Goal: Check status: Check status

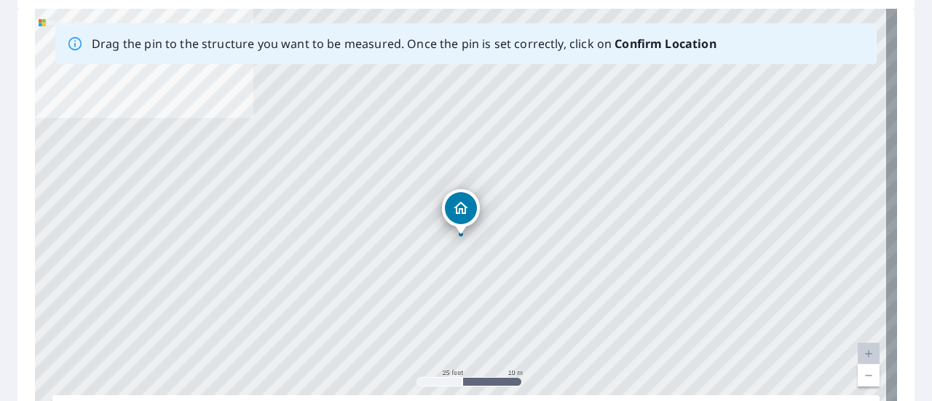
scroll to position [223, 0]
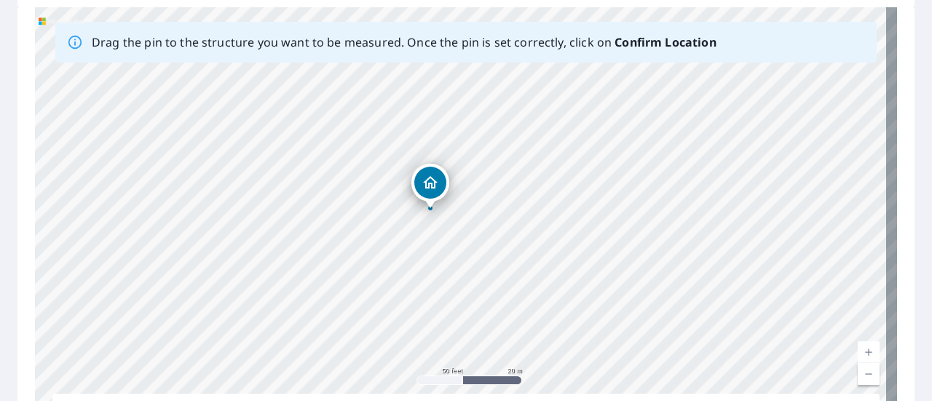
drag, startPoint x: 435, startPoint y: 171, endPoint x: 431, endPoint y: 185, distance: 14.5
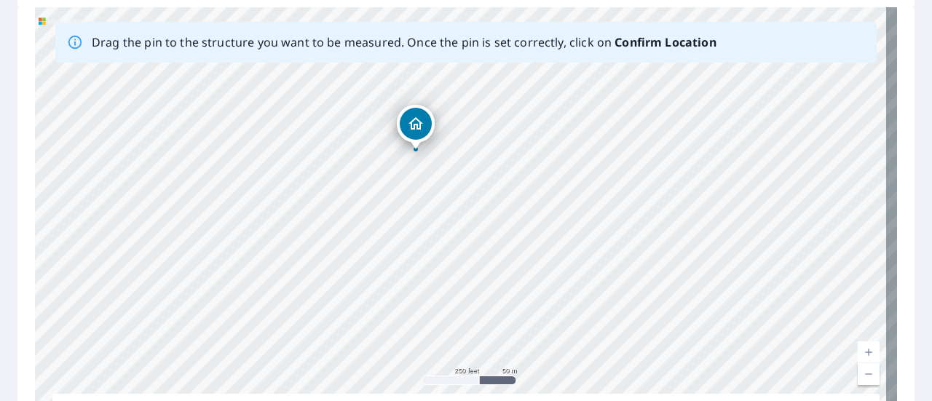
drag, startPoint x: 415, startPoint y: 304, endPoint x: 411, endPoint y: 194, distance: 109.3
click at [411, 194] on div "[STREET_ADDRESS]" at bounding box center [466, 235] width 862 height 457
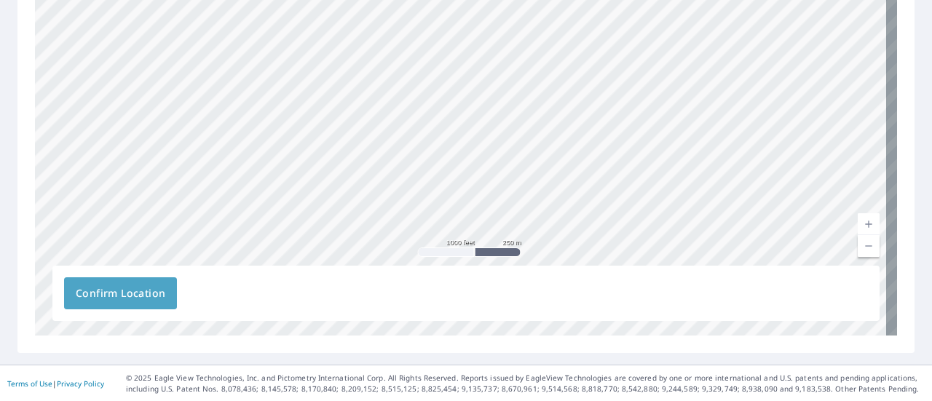
click at [108, 296] on span "Confirm Location" at bounding box center [121, 294] width 90 height 18
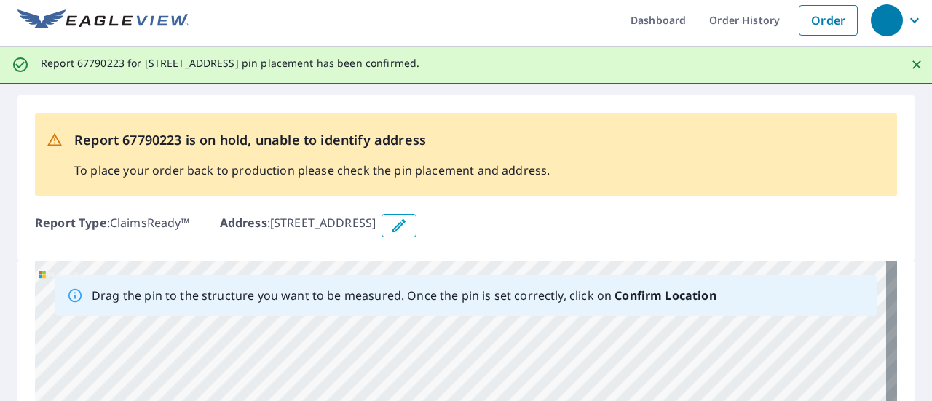
scroll to position [0, 0]
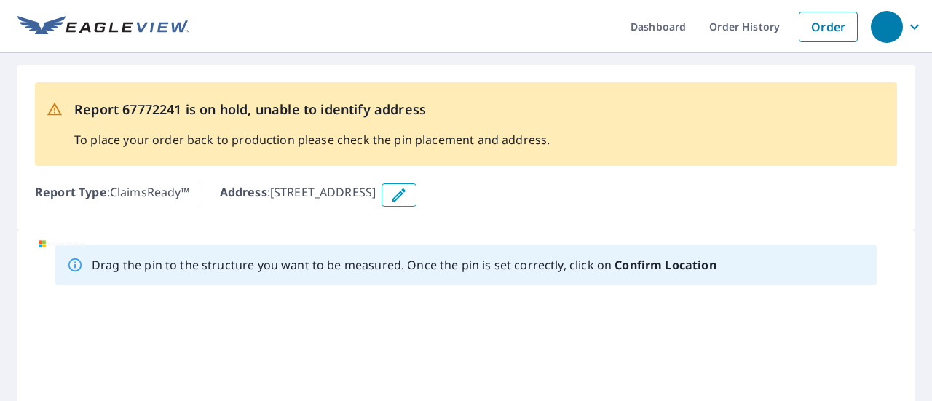
scroll to position [282, 0]
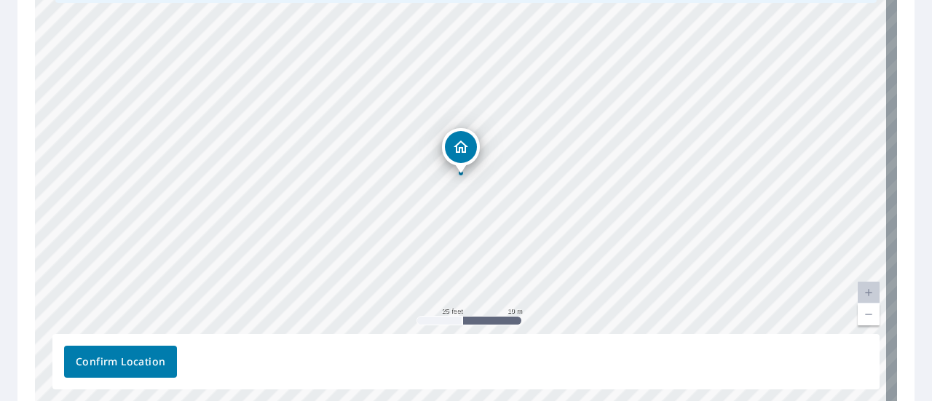
click at [113, 368] on span "Confirm Location" at bounding box center [121, 362] width 90 height 18
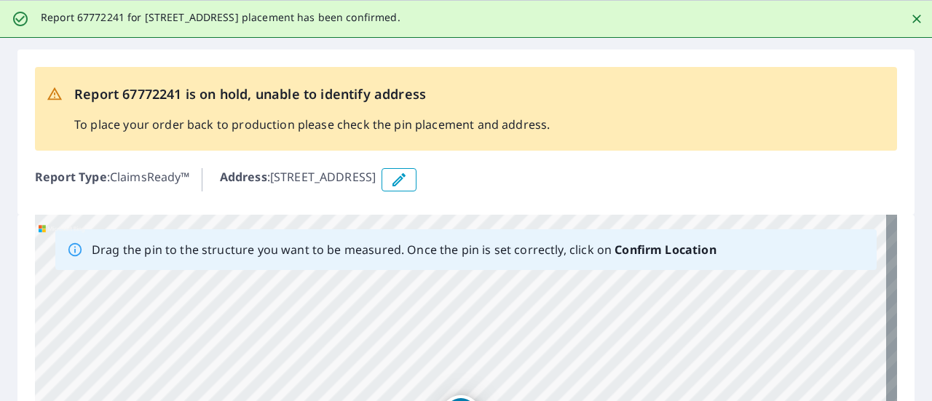
scroll to position [0, 0]
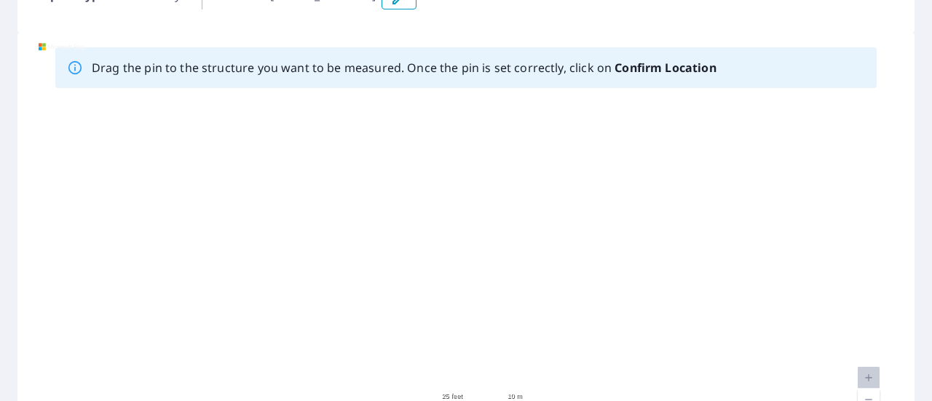
scroll to position [198, 0]
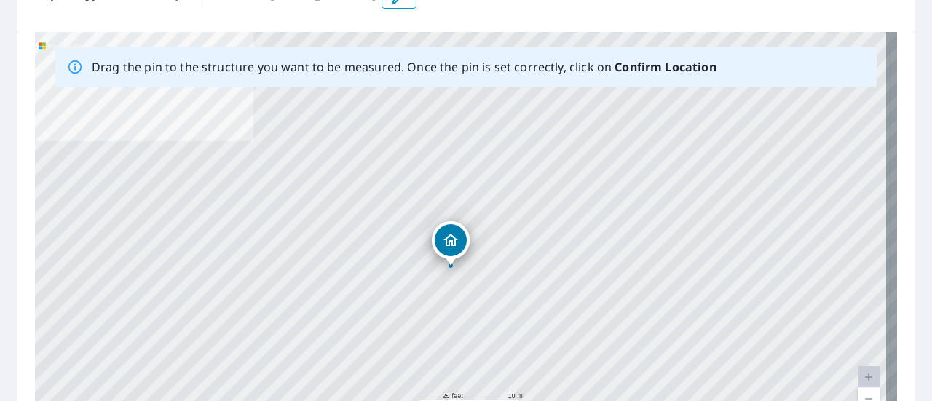
drag, startPoint x: 462, startPoint y: 230, endPoint x: 451, endPoint y: 237, distance: 12.1
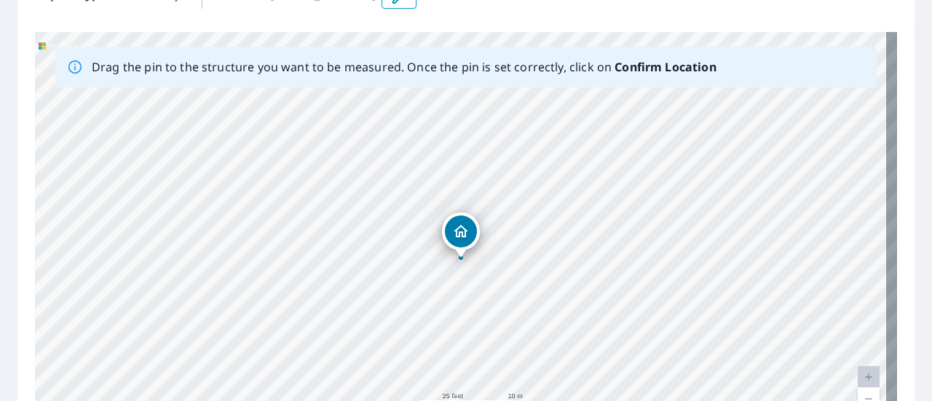
scroll to position [351, 0]
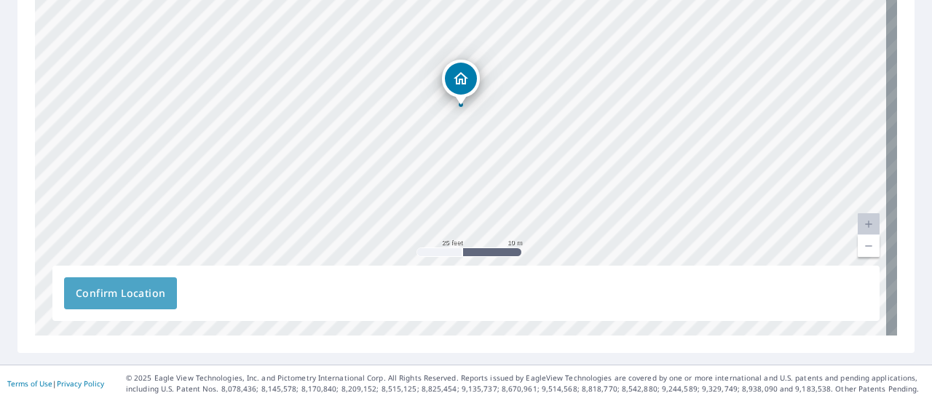
click at [113, 285] on span "Confirm Location" at bounding box center [121, 294] width 90 height 18
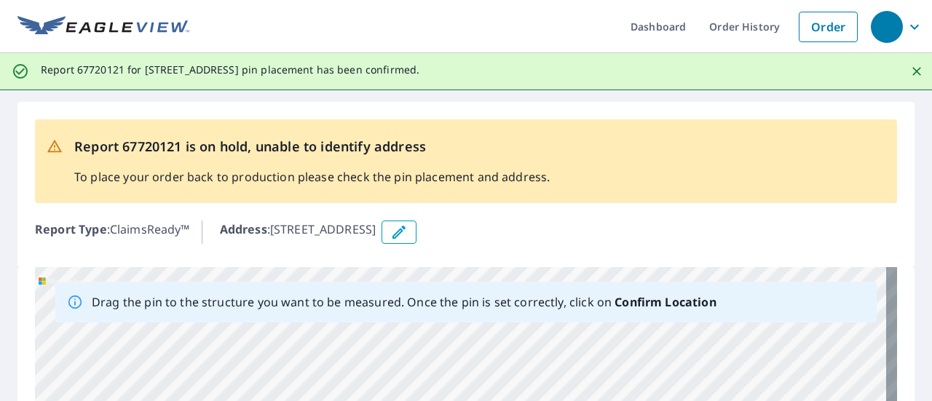
scroll to position [0, 0]
